Goal: Find specific page/section: Find specific page/section

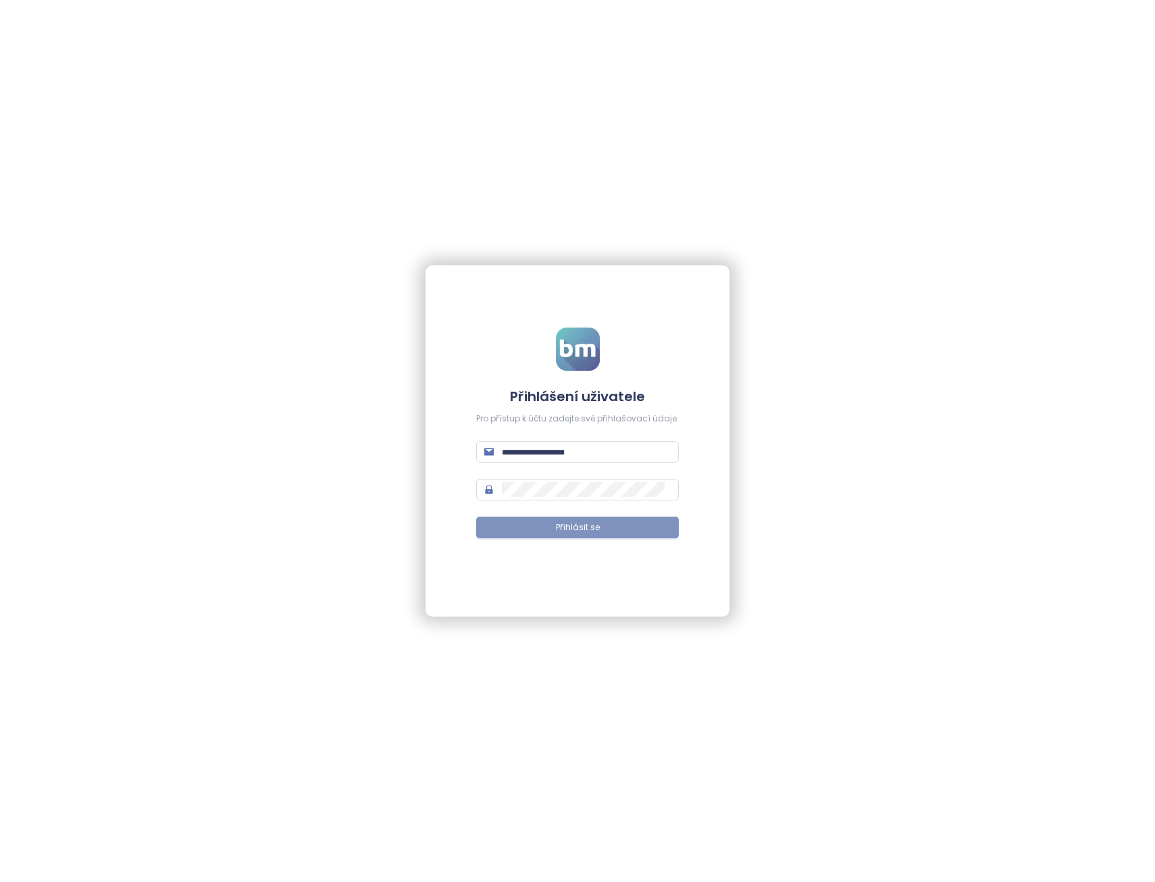
type input "**********"
click at [565, 520] on button "Přihlásit se" at bounding box center [577, 528] width 203 height 22
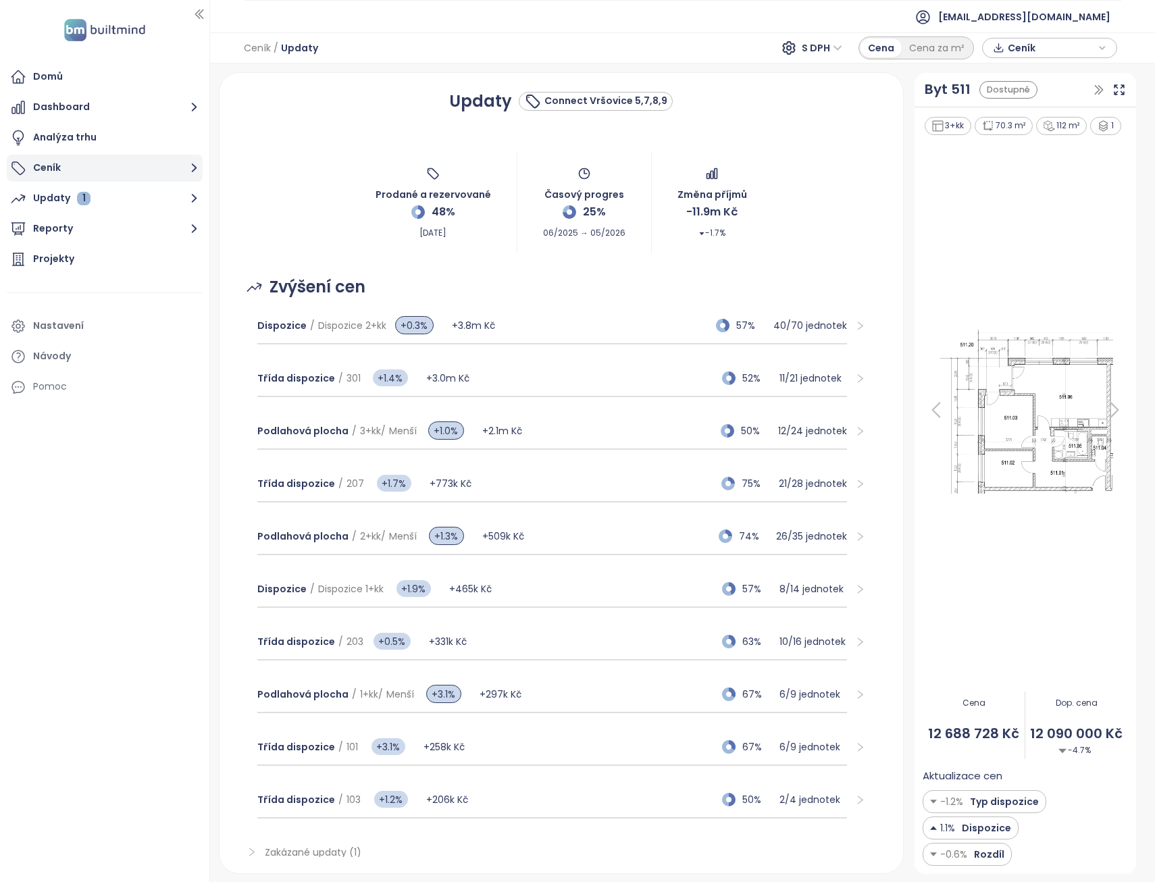
click at [45, 172] on button "Ceník" at bounding box center [105, 168] width 196 height 27
click at [72, 167] on button "Ceník" at bounding box center [105, 168] width 196 height 27
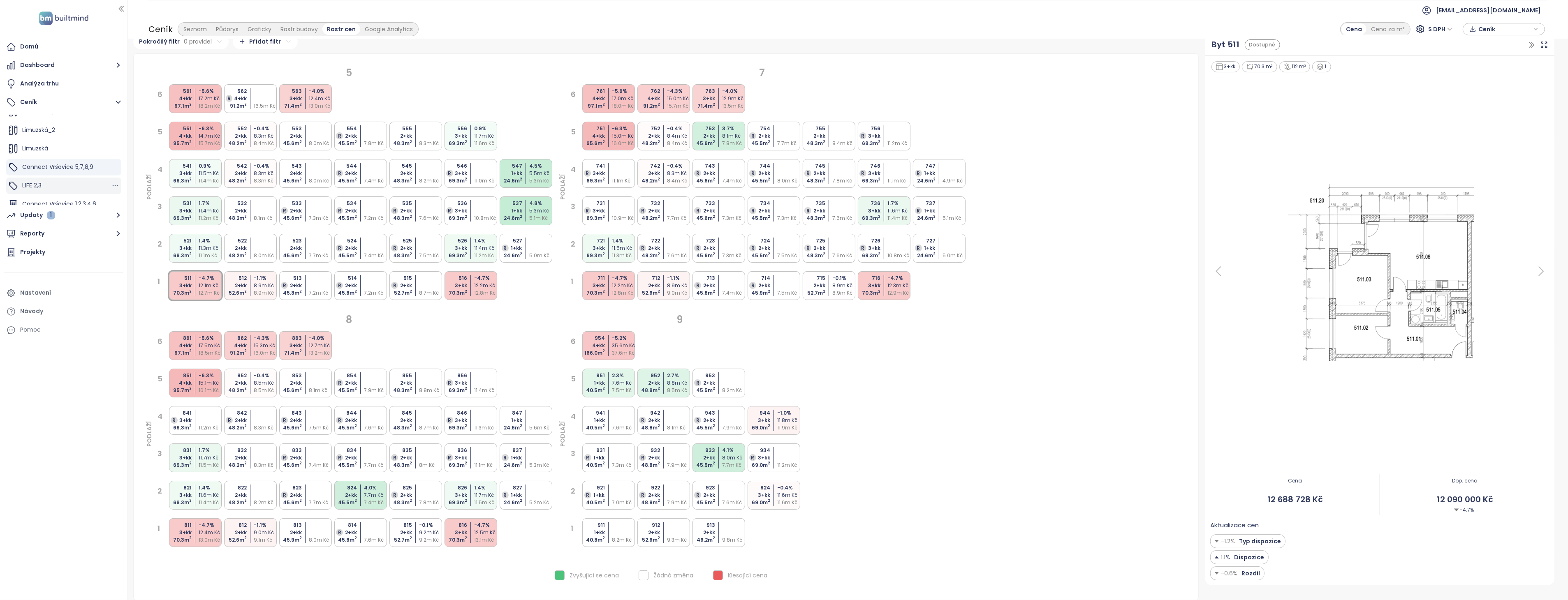
scroll to position [46, 0]
click at [60, 173] on div "L1FE 2,3" at bounding box center [63, 170] width 115 height 16
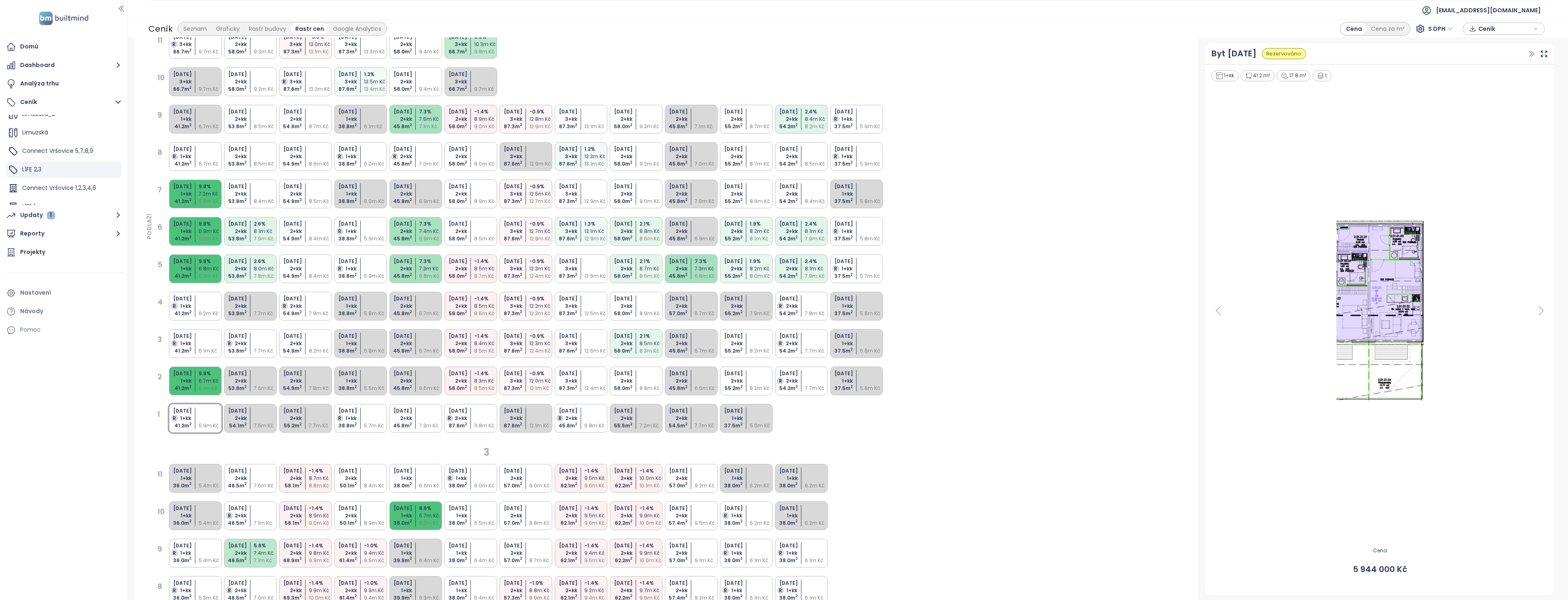
scroll to position [0, 0]
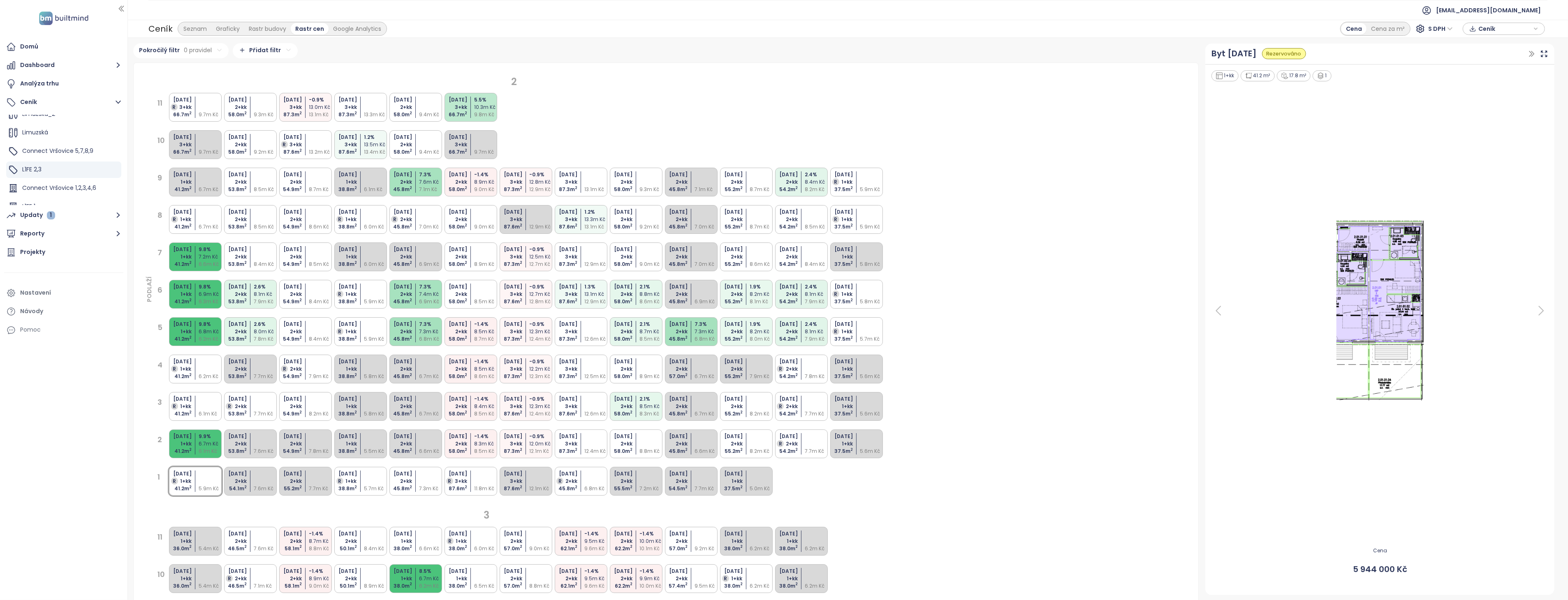
drag, startPoint x: 1063, startPoint y: 473, endPoint x: 1050, endPoint y: 474, distance: 13.0
click at [703, 473] on div "2 PODLAŽÍ 11 [DATE] R 3+kk 66.7 m 2 9.7m Kč [DATE] 2+kk 58.0 m 2 9.3m Kč [DATE]…" at bounding box center [666, 506] width 1045 height 866
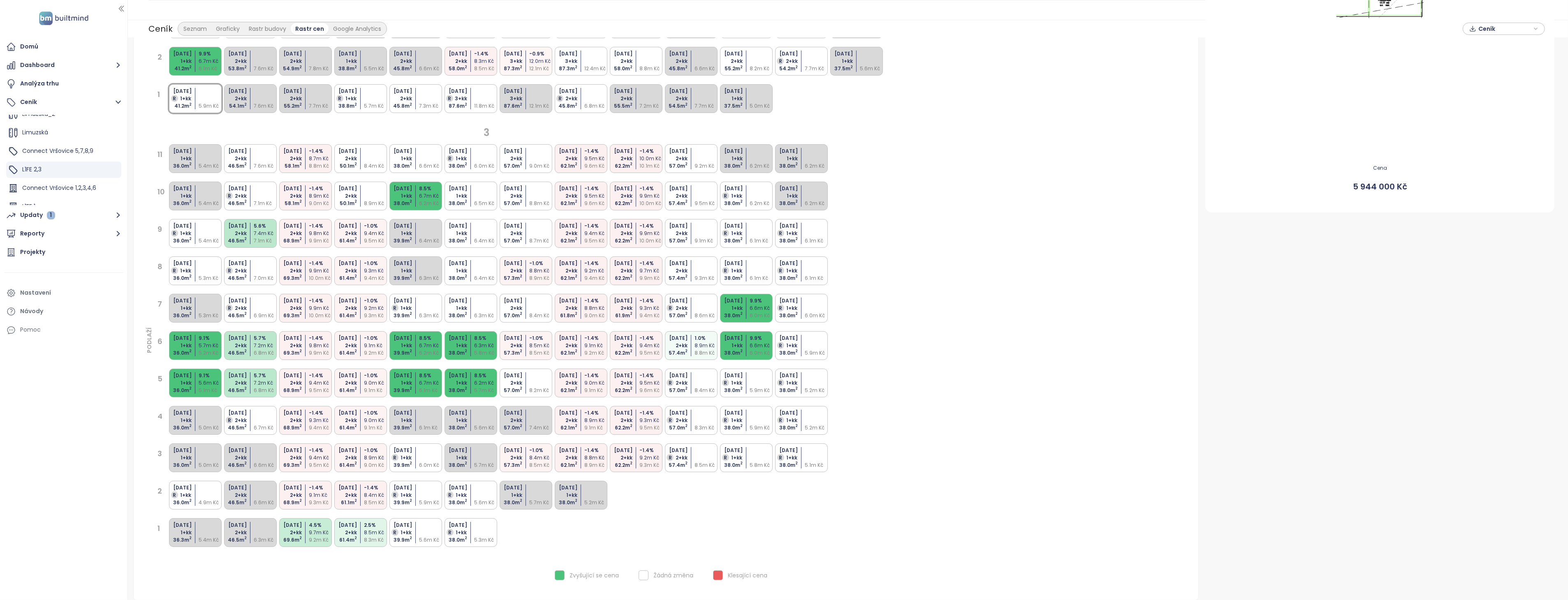
scroll to position [383, 0]
